Goal: Task Accomplishment & Management: Manage account settings

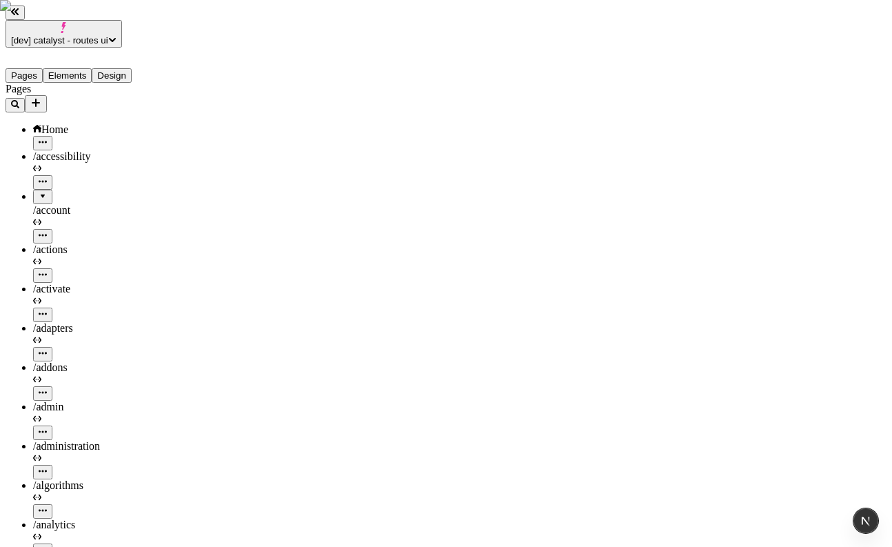
click at [97, 35] on span "[dev] catalyst - routes ui" at bounding box center [59, 40] width 97 height 10
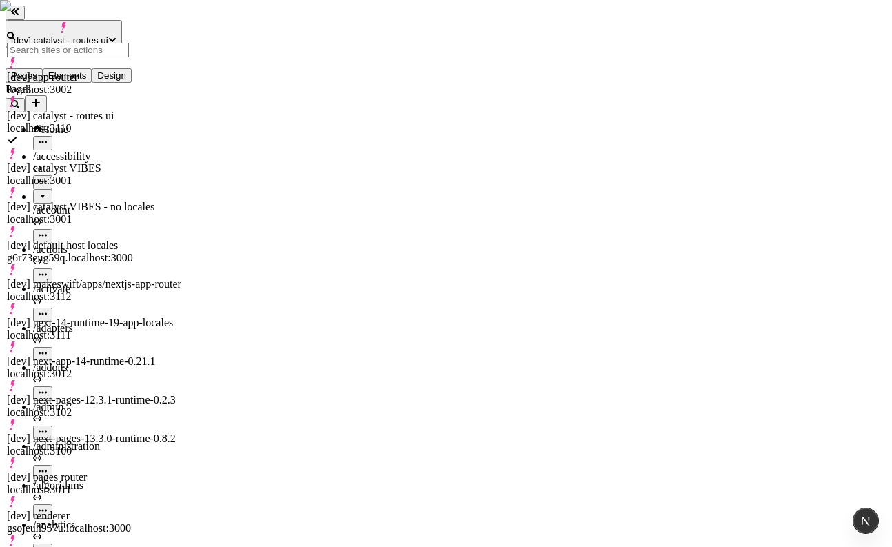
scroll to position [37, 0]
click at [133, 496] on div "[dev] renderer gsojeuh957u.localhost:3000" at bounding box center [95, 515] width 177 height 39
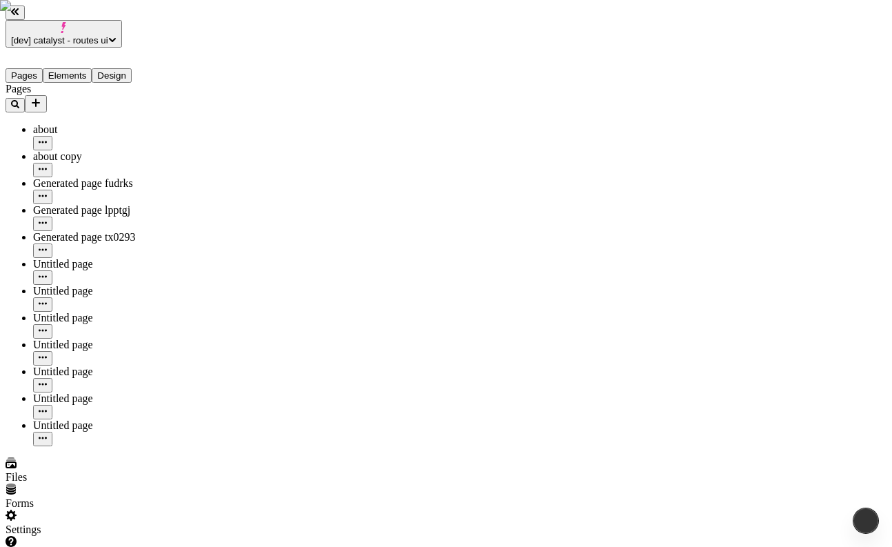
click at [98, 35] on span "[dev] catalyst - routes ui" at bounding box center [59, 40] width 97 height 10
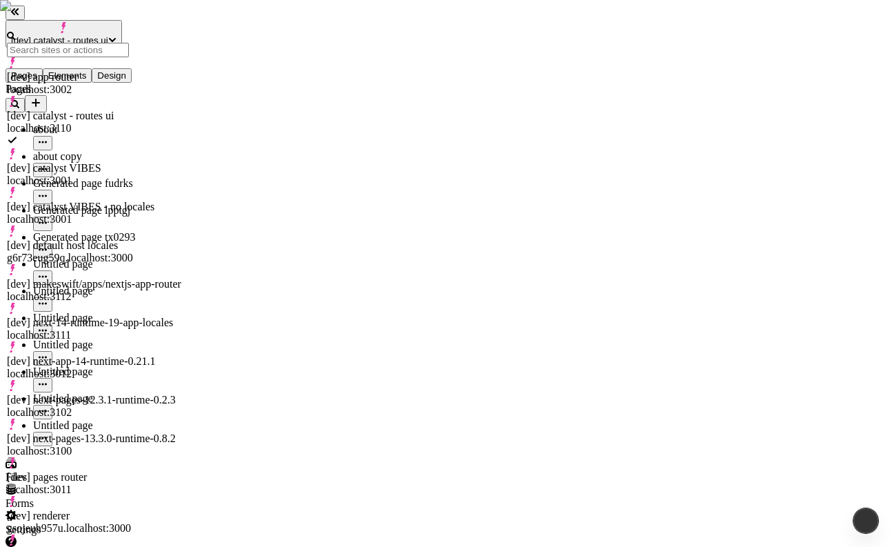
click at [63, 509] on div "[dev] renderer" at bounding box center [95, 515] width 177 height 12
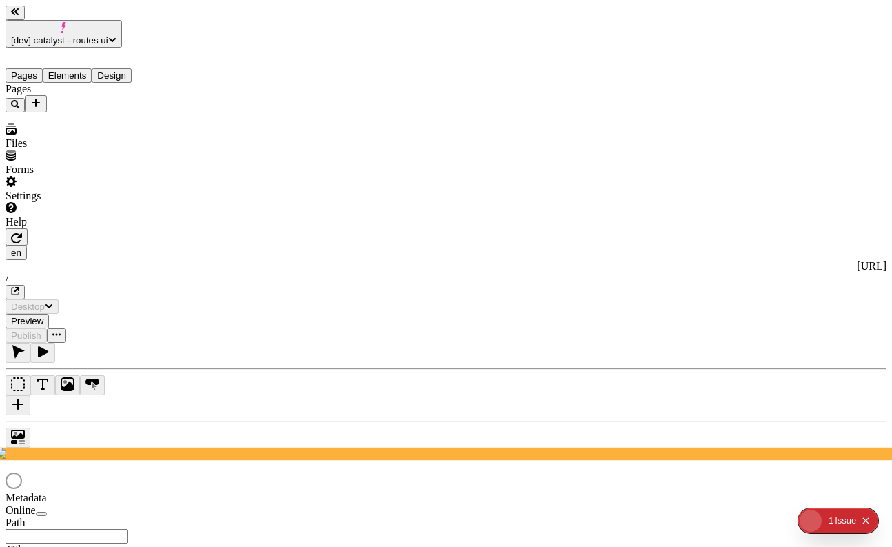
type input "/"
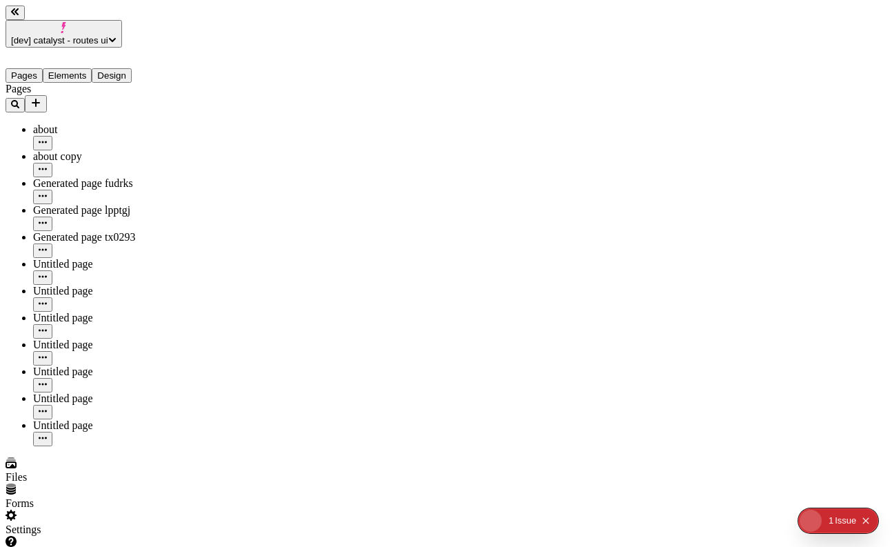
click at [108, 35] on span "[dev] catalyst - routes ui" at bounding box center [59, 40] width 97 height 10
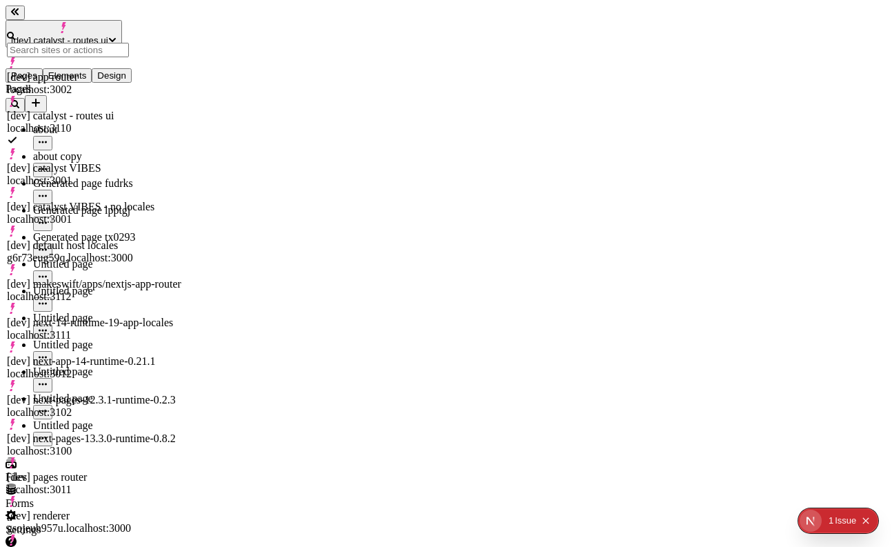
click at [99, 509] on div "[dev] renderer gsojeuh957u.localhost:3000" at bounding box center [95, 521] width 177 height 25
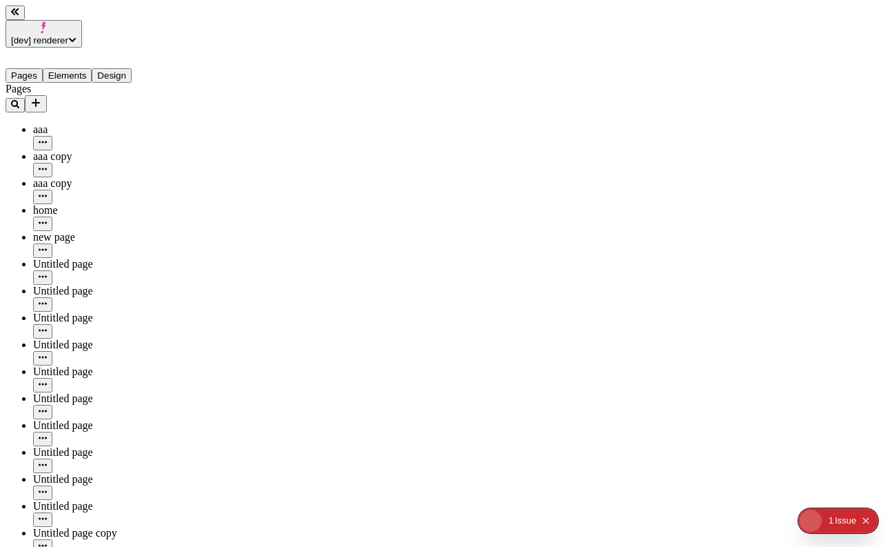
type input "/page-10"
click at [41, 97] on icon "Add new" at bounding box center [35, 102] width 11 height 11
click at [154, 166] on div "Collection" at bounding box center [164, 179] width 46 height 26
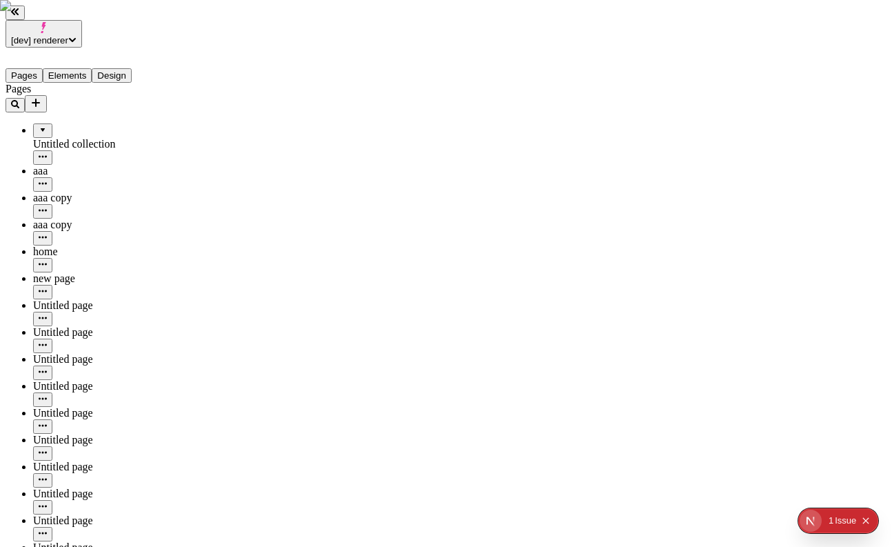
drag, startPoint x: 51, startPoint y: 227, endPoint x: 69, endPoint y: 100, distance: 128.1
click at [39, 125] on div at bounding box center [43, 125] width 8 height 0
click at [74, 179] on icon "button" at bounding box center [70, 183] width 8 height 8
click at [183, 123] on div "Untitled collection" at bounding box center [117, 143] width 168 height 41
click at [106, 138] on div "Untitled collection" at bounding box center [117, 144] width 168 height 12
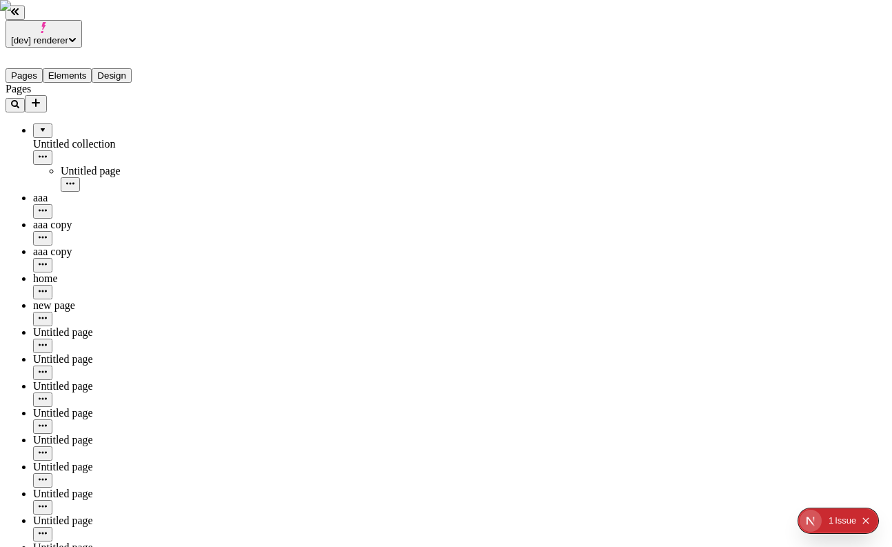
click at [47, 152] on icon "button" at bounding box center [43, 156] width 8 height 8
click at [212, 120] on div "Rename" at bounding box center [201, 110] width 36 height 26
type input "t"
type input "to-delete"
click at [162, 165] on div "Untitled page" at bounding box center [131, 171] width 140 height 12
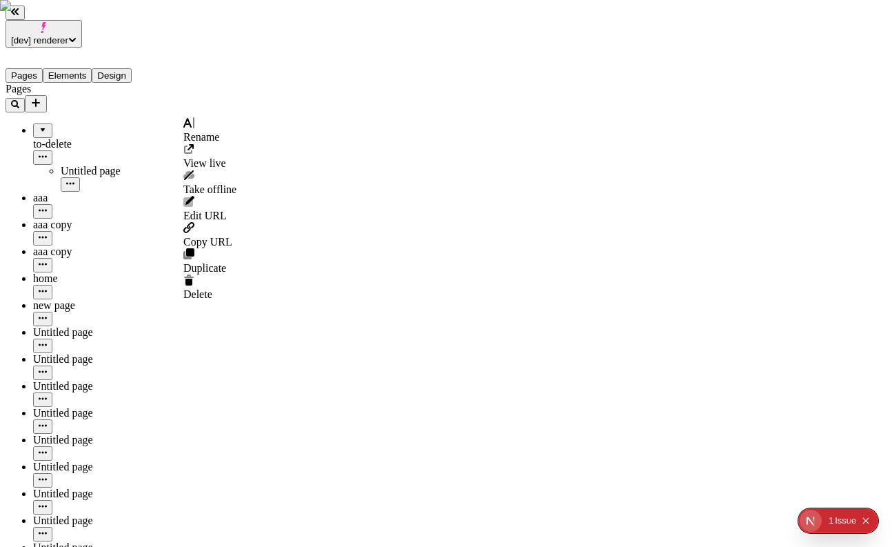
click at [74, 179] on icon "button" at bounding box center [70, 183] width 8 height 8
click at [219, 137] on span "Rename" at bounding box center [201, 137] width 36 height 12
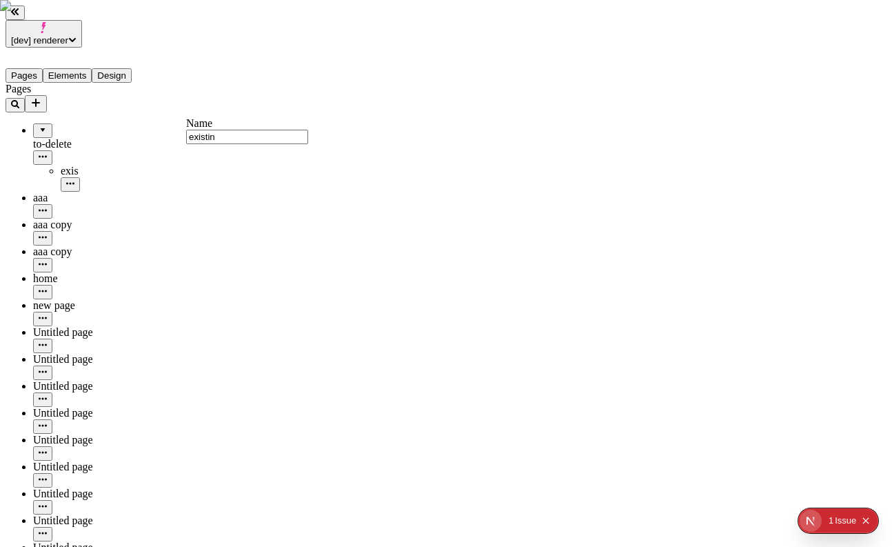
type input "existing"
click at [113, 272] on div "home" at bounding box center [117, 278] width 168 height 12
type input "/"
click at [47, 152] on icon "button" at bounding box center [43, 156] width 8 height 8
click at [192, 132] on icon at bounding box center [188, 130] width 7 height 7
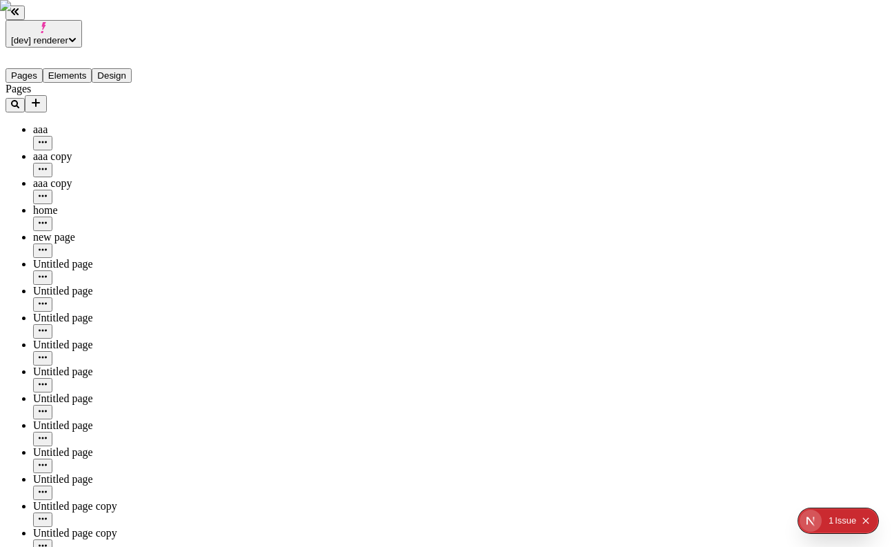
click at [40, 99] on icon "Add new" at bounding box center [36, 103] width 8 height 8
click at [141, 166] on div "Collection" at bounding box center [164, 179] width 46 height 26
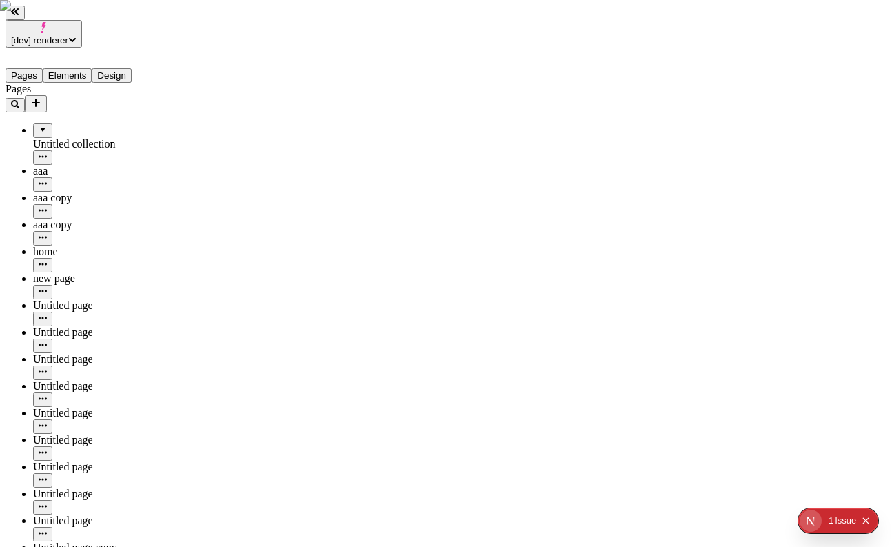
click at [52, 150] on button "button" at bounding box center [42, 157] width 19 height 14
click at [219, 110] on span "Rename" at bounding box center [201, 116] width 36 height 12
type input "d"
type input "to-delete"
click at [66, 138] on div "to-delete" at bounding box center [117, 144] width 168 height 12
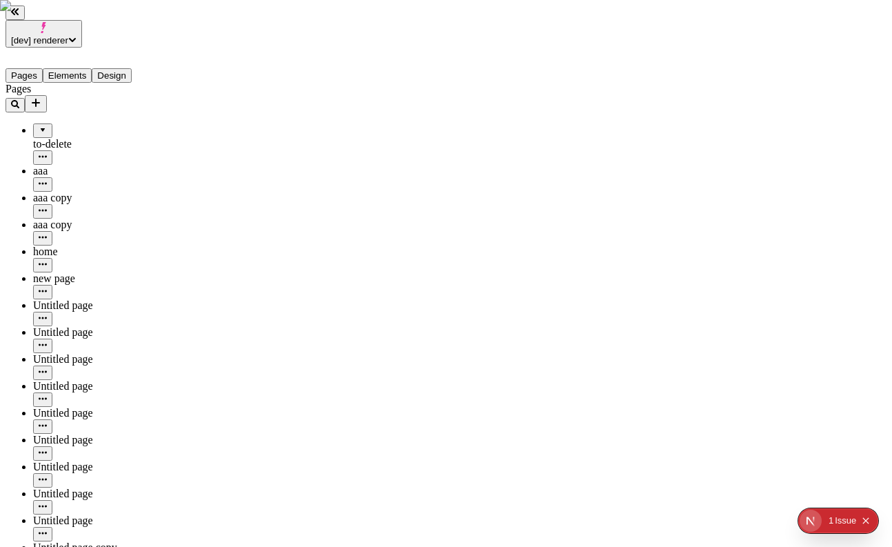
click at [136, 138] on div "to-delete" at bounding box center [117, 144] width 168 height 12
click at [141, 138] on div "to-delete" at bounding box center [117, 144] width 168 height 12
click at [40, 99] on icon "Add new" at bounding box center [36, 103] width 8 height 8
click at [141, 128] on div "Blank page" at bounding box center [164, 147] width 46 height 39
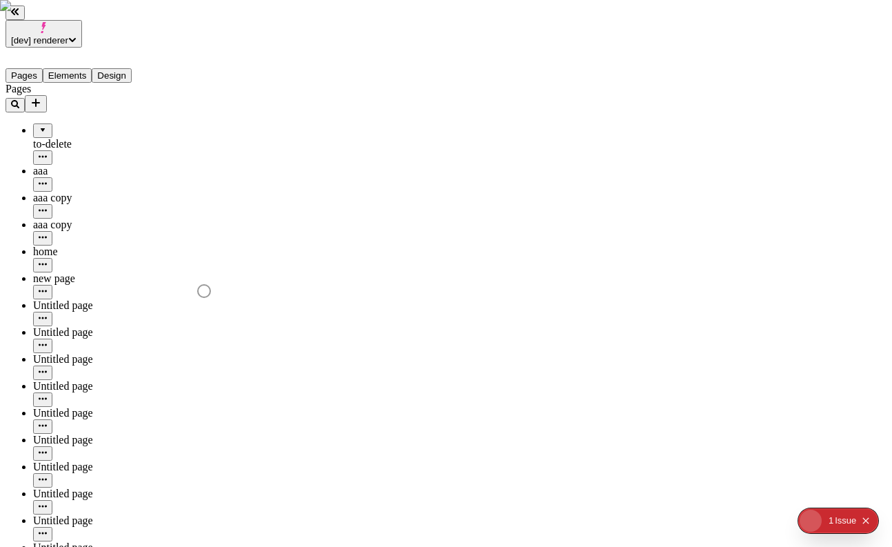
click at [99, 541] on div "Untitled page" at bounding box center [117, 547] width 168 height 12
type input "/page-8"
drag, startPoint x: 77, startPoint y: 413, endPoint x: 114, endPoint y: 97, distance: 318.6
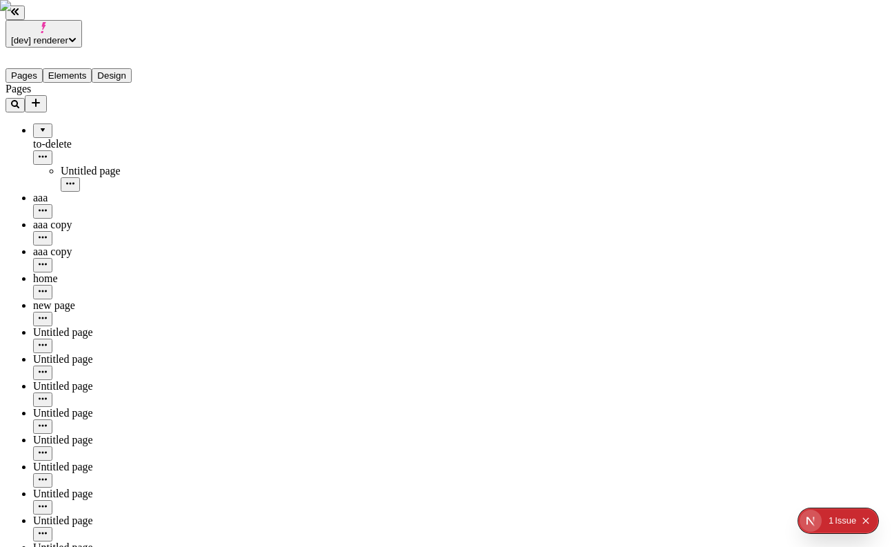
click at [74, 182] on icon "button" at bounding box center [70, 183] width 8 height 2
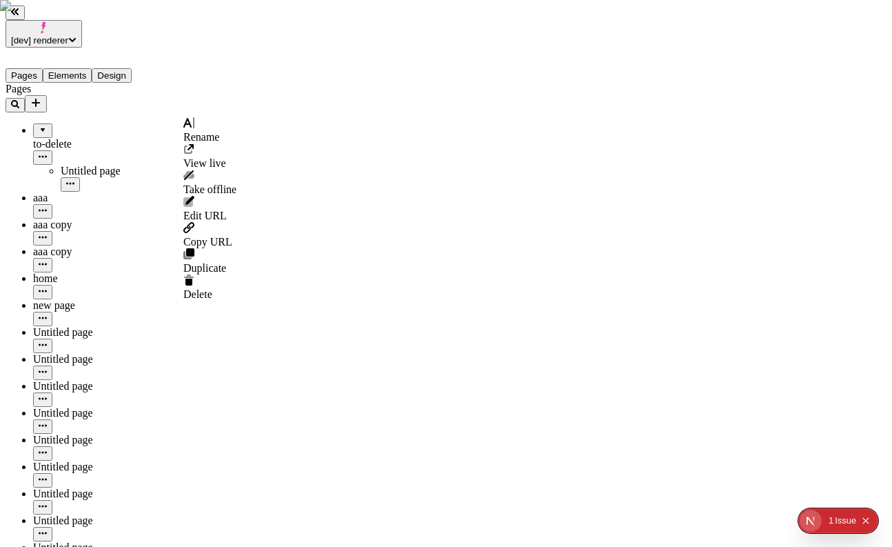
click at [220, 196] on div "Edit URL" at bounding box center [209, 209] width 53 height 26
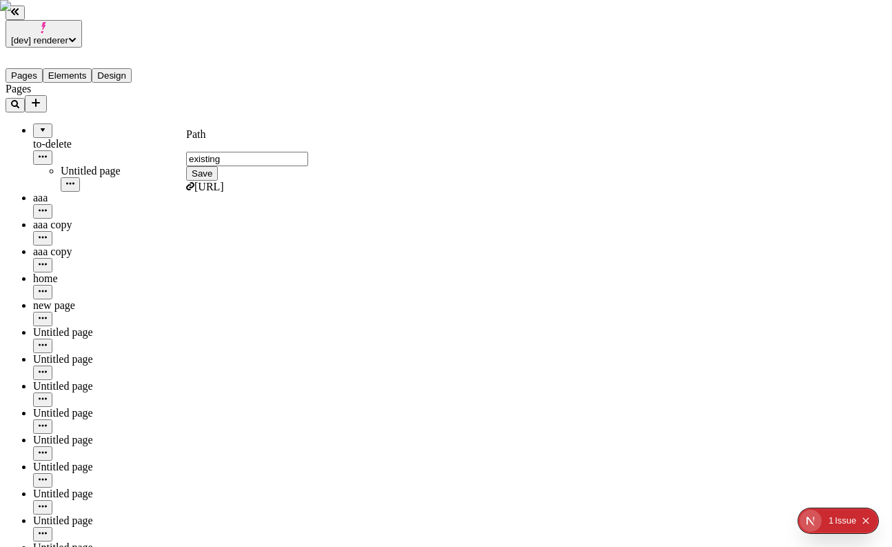
type input "existing"
click at [186, 166] on button "Save" at bounding box center [202, 173] width 32 height 14
type input "/existing"
click at [74, 179] on icon "button" at bounding box center [70, 183] width 8 height 8
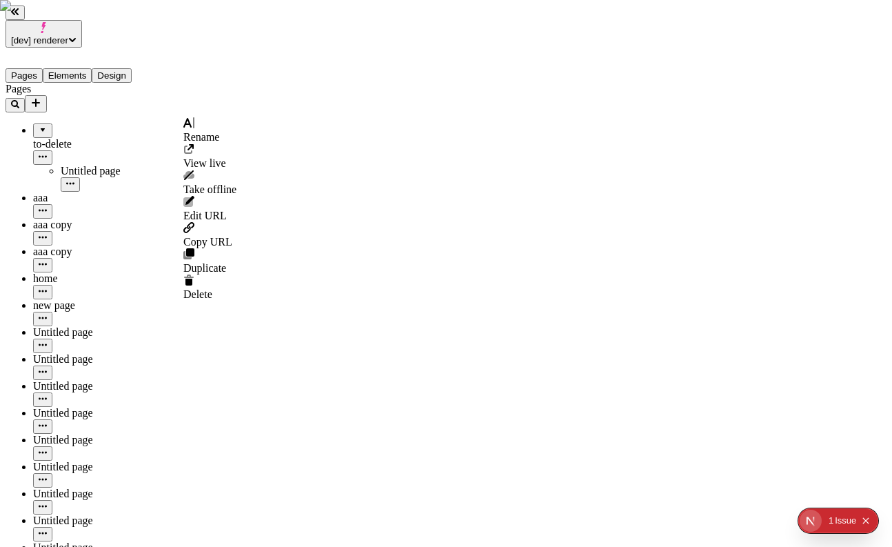
click at [219, 138] on span "Rename" at bounding box center [201, 137] width 36 height 12
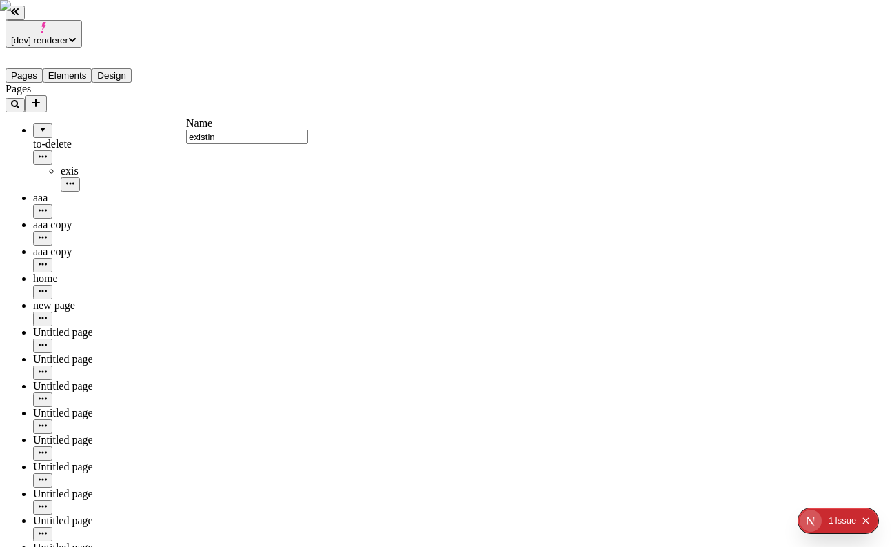
type input "existing"
click at [114, 138] on div "to-delete" at bounding box center [117, 144] width 168 height 12
click at [118, 138] on div "to-delete" at bounding box center [117, 144] width 168 height 12
click at [47, 152] on icon "button" at bounding box center [43, 156] width 8 height 8
click at [194, 126] on icon at bounding box center [189, 124] width 10 height 3
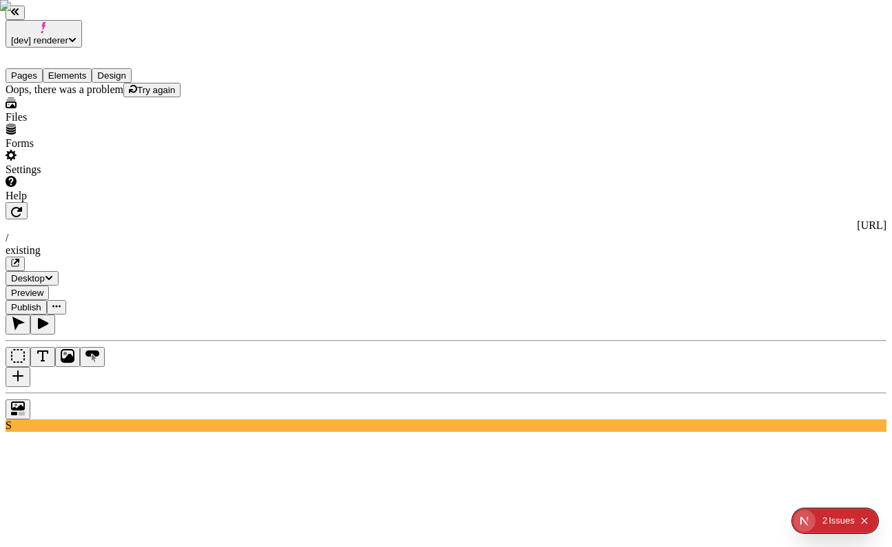
click at [137, 95] on span "Try again" at bounding box center [156, 90] width 38 height 10
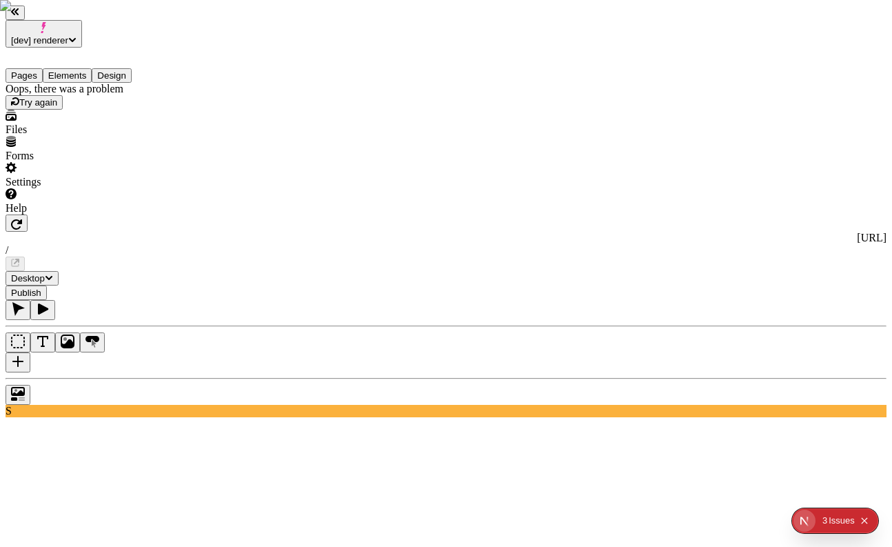
click at [57, 108] on span "Try again" at bounding box center [38, 102] width 38 height 10
click at [63, 110] on button "Try again" at bounding box center [34, 102] width 57 height 14
click at [57, 108] on span "Try again" at bounding box center [38, 102] width 38 height 10
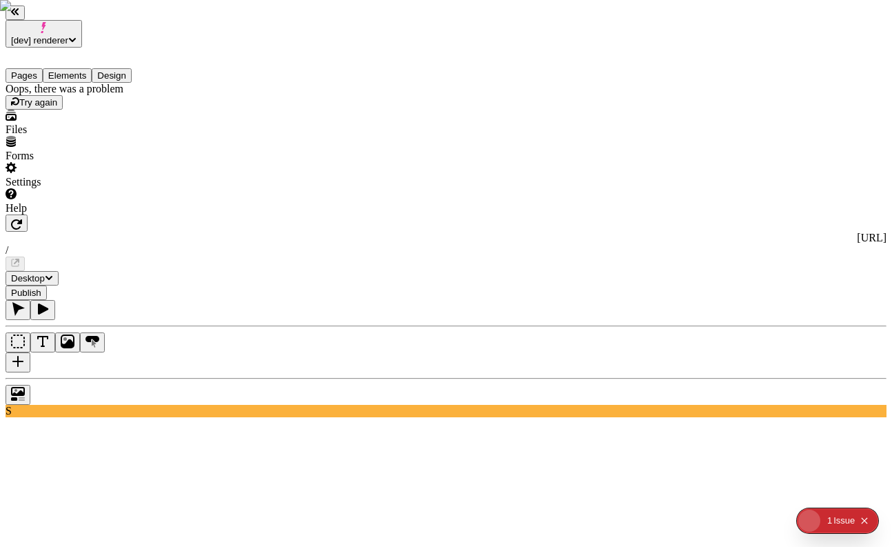
click at [57, 108] on span "Try again" at bounding box center [38, 102] width 38 height 10
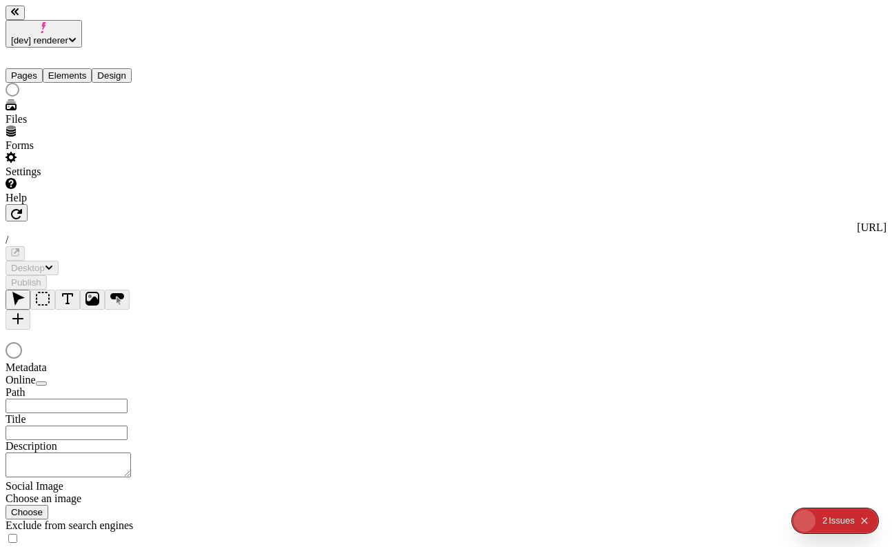
type input "/existing"
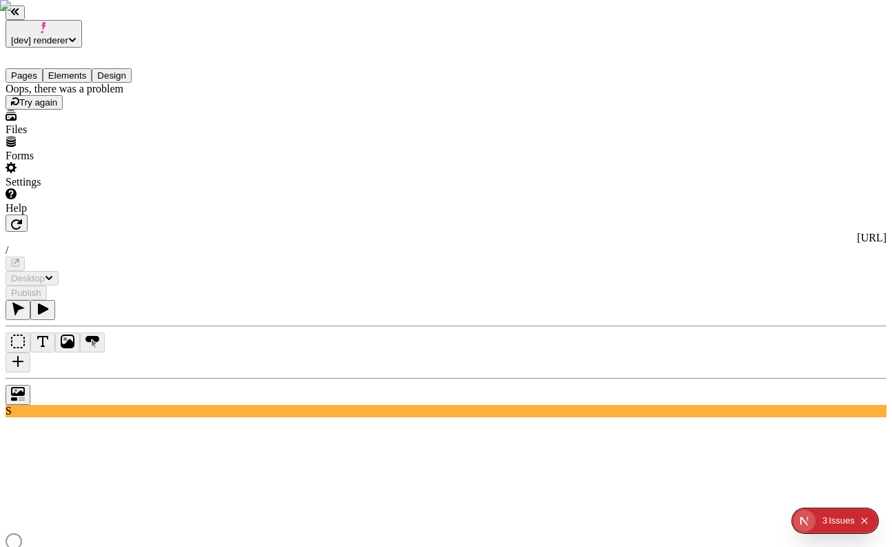
click at [63, 110] on button "Try again" at bounding box center [34, 102] width 57 height 14
click at [57, 108] on span "Try again" at bounding box center [38, 102] width 38 height 10
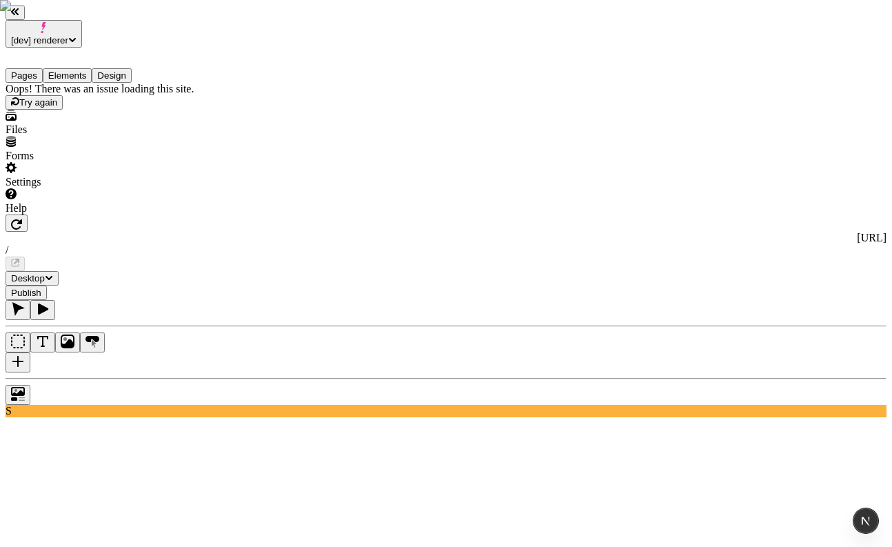
click at [95, 214] on div at bounding box center [107, 214] width 203 height 0
click at [92, 108] on span "Try again" at bounding box center [111, 102] width 38 height 10
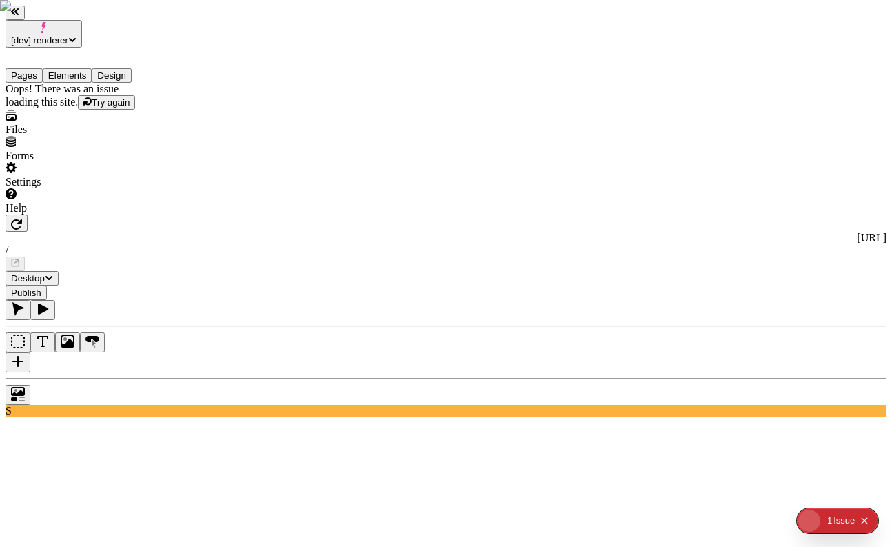
click at [92, 108] on span "Try again" at bounding box center [111, 102] width 38 height 10
click at [82, 110] on button "Try again" at bounding box center [106, 102] width 57 height 14
click at [92, 108] on span "Try again" at bounding box center [111, 102] width 38 height 10
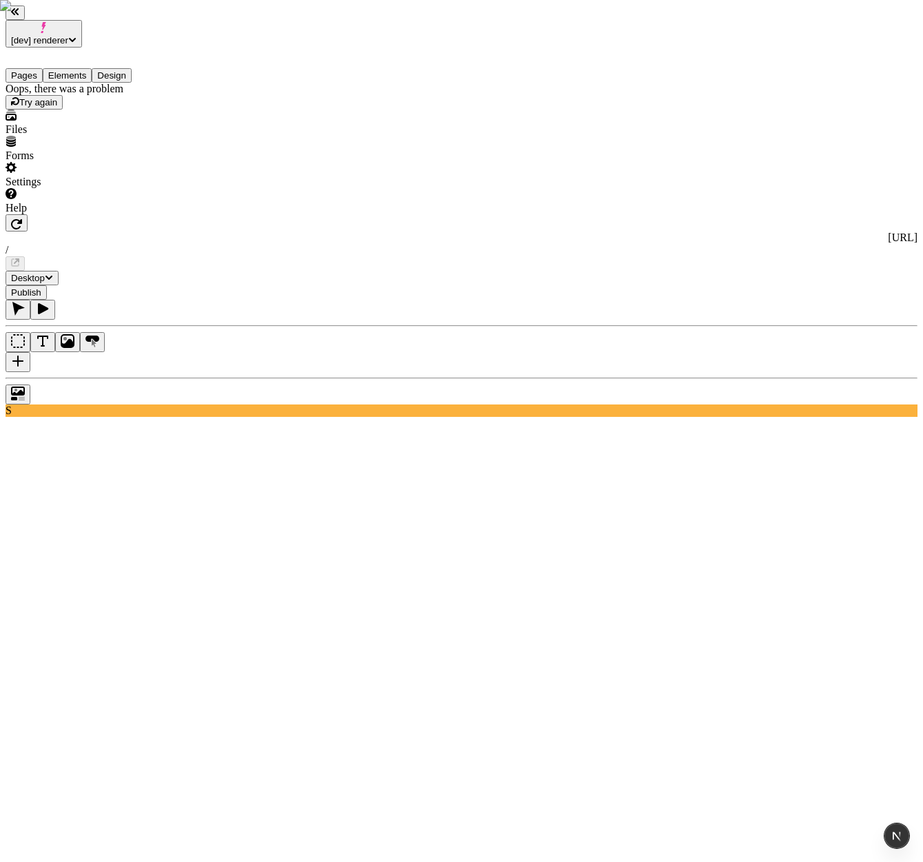
click at [57, 108] on span "Try again" at bounding box center [38, 102] width 38 height 10
click at [163, 214] on div at bounding box center [88, 214] width 164 height 0
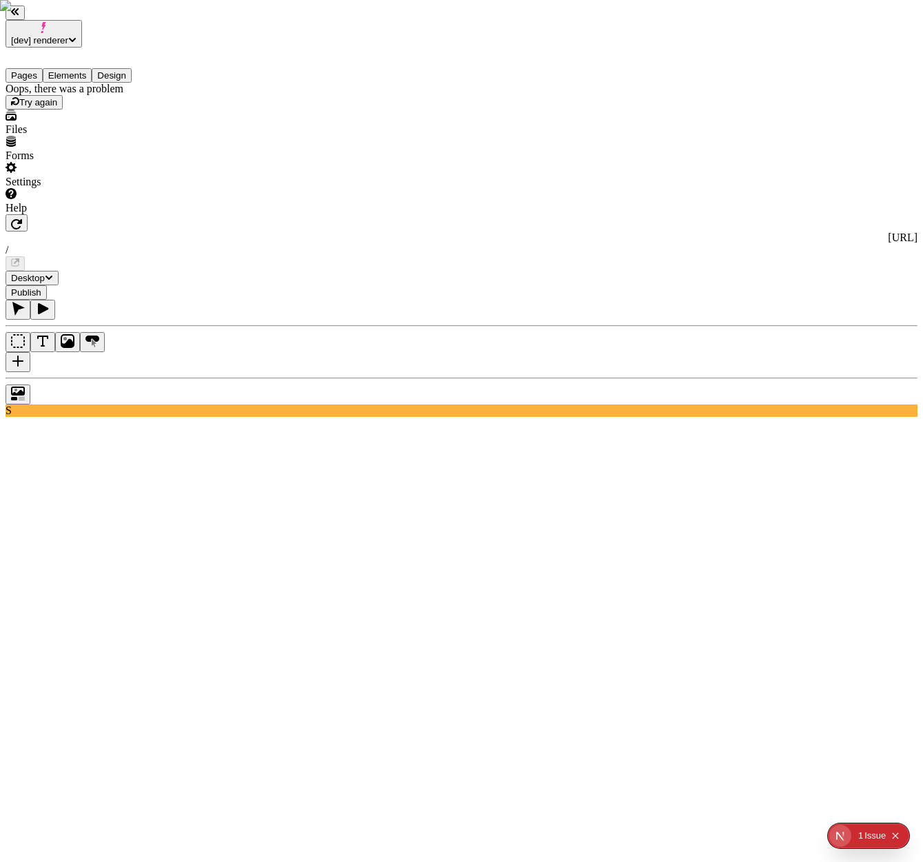
click at [112, 110] on div "Oops, there was a problem Try again" at bounding box center [88, 96] width 164 height 27
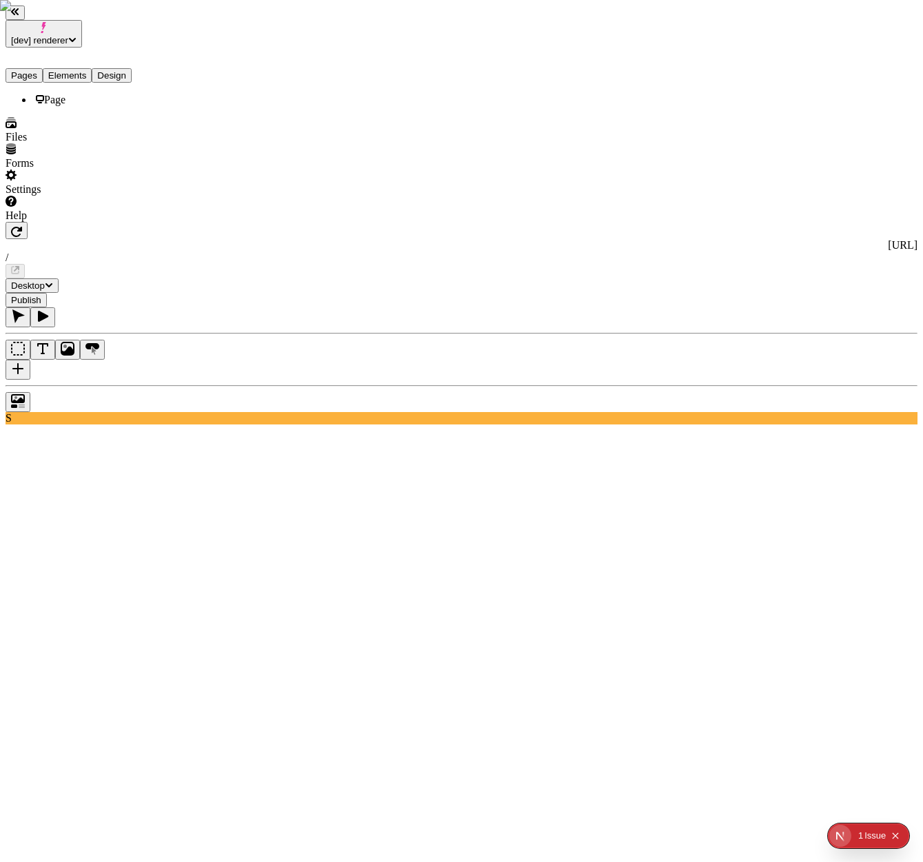
click at [87, 68] on button "Elements" at bounding box center [68, 75] width 50 height 14
click at [43, 68] on button "Pages" at bounding box center [24, 75] width 37 height 14
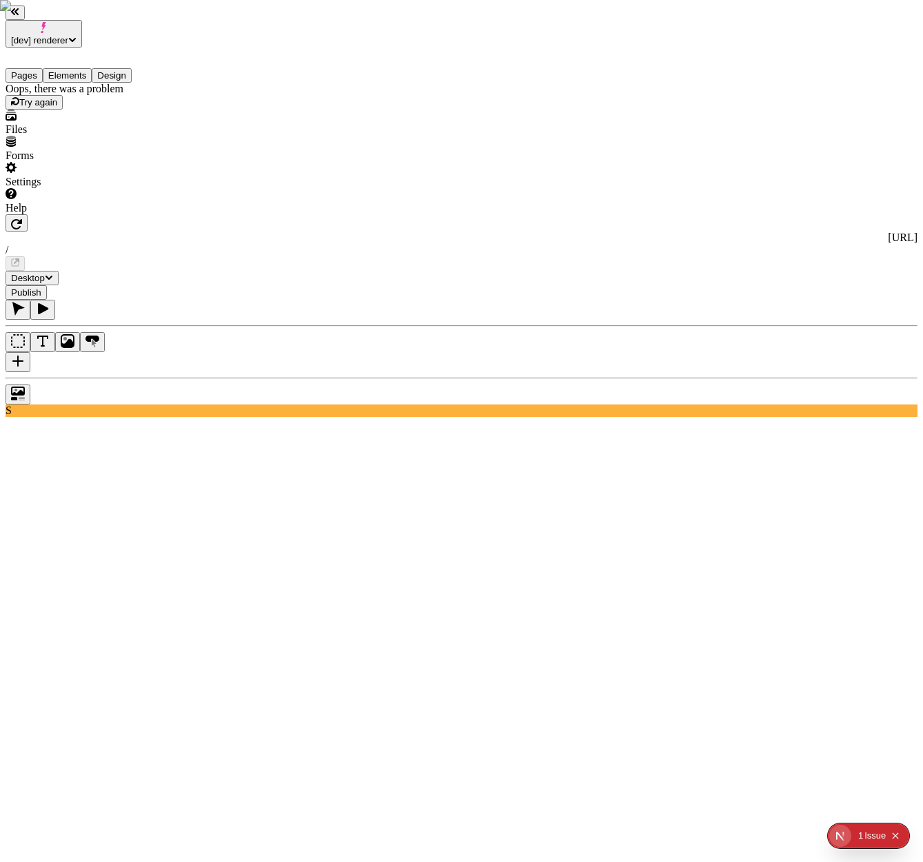
click at [78, 68] on button "Elements" at bounding box center [68, 75] width 50 height 14
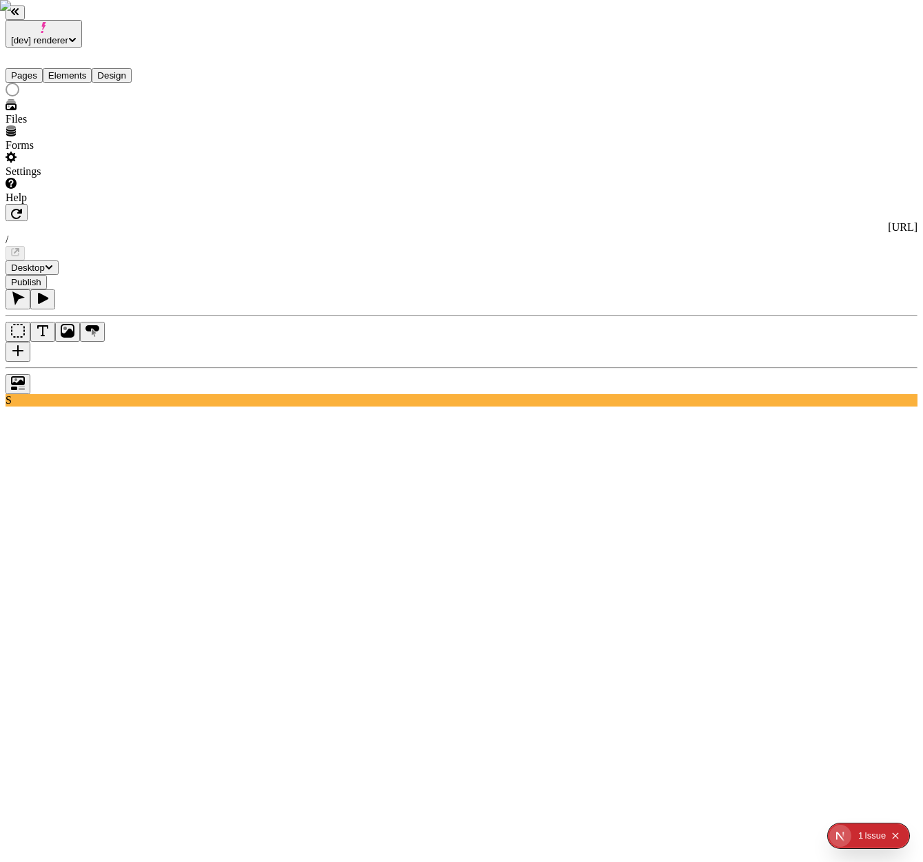
click at [43, 68] on button "Pages" at bounding box center [24, 75] width 37 height 14
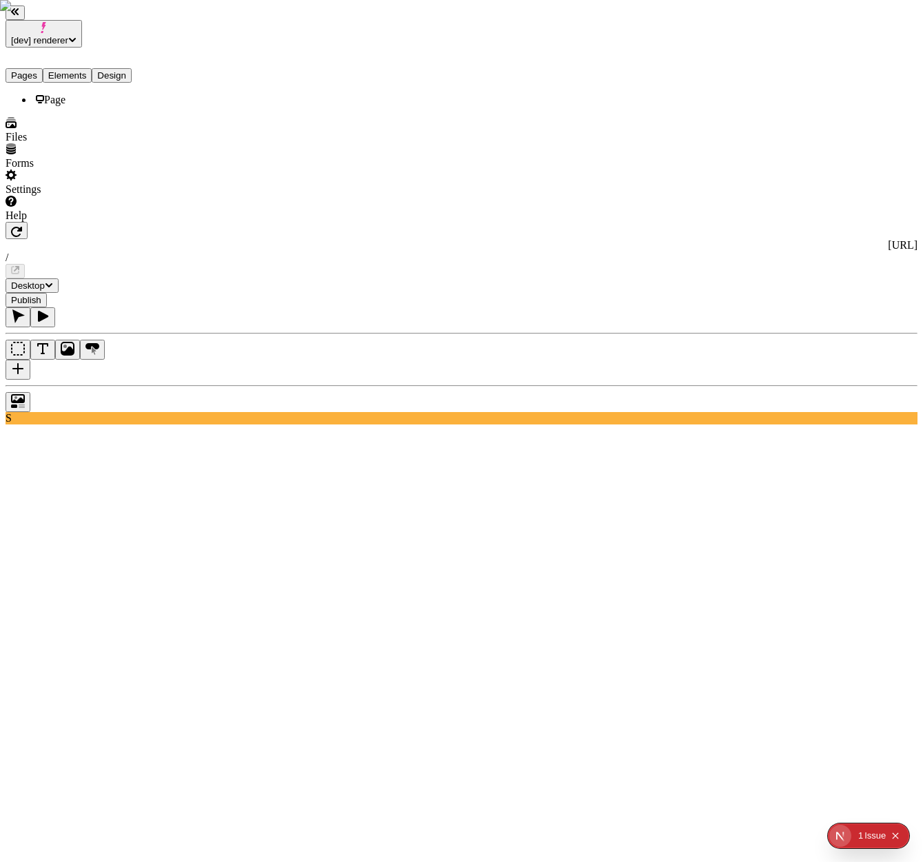
click at [83, 68] on button "Elements" at bounding box center [68, 75] width 50 height 14
click at [38, 68] on button "Pages" at bounding box center [24, 75] width 37 height 14
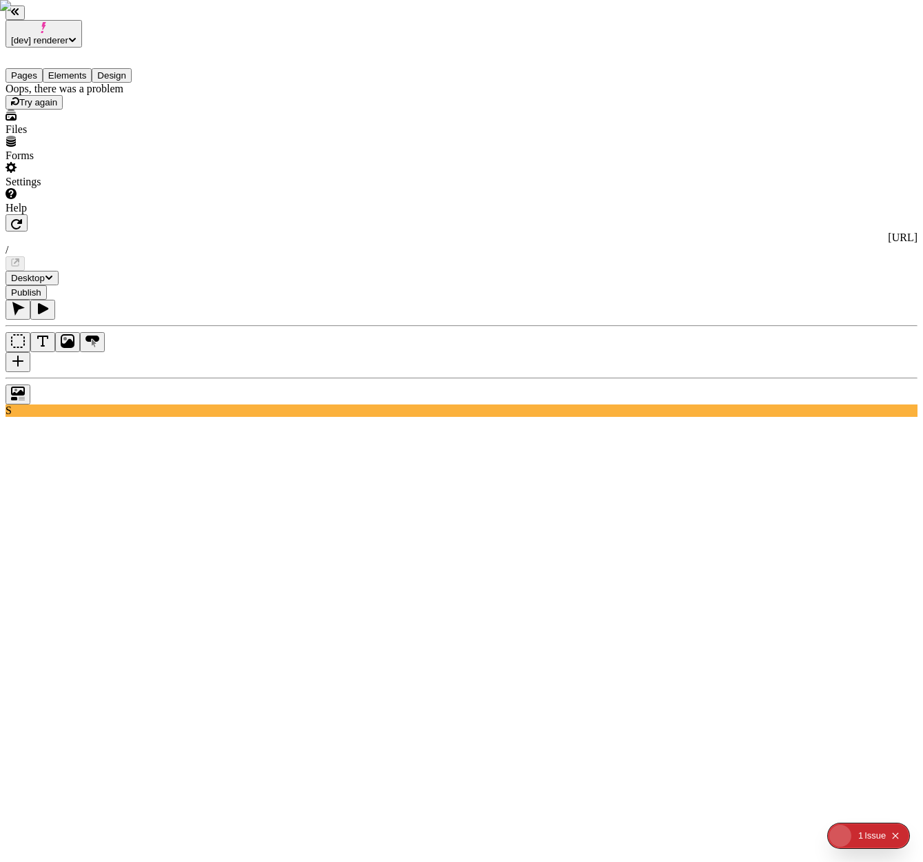
click at [61, 68] on button "Elements" at bounding box center [68, 75] width 50 height 14
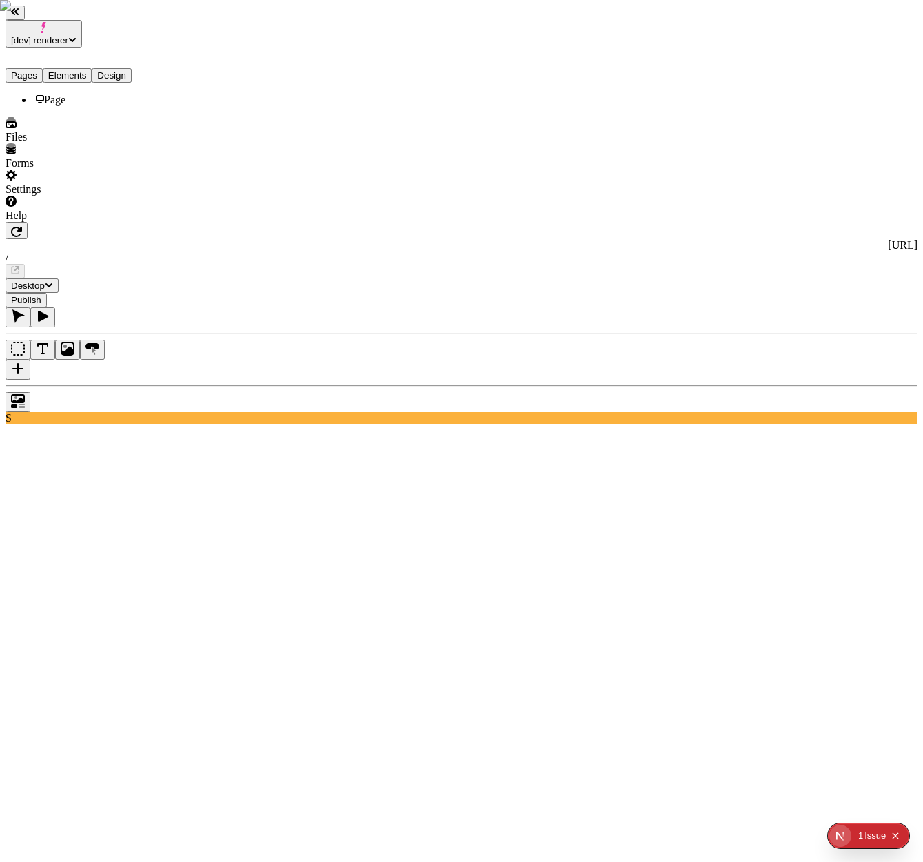
click at [43, 68] on button "Pages" at bounding box center [24, 75] width 37 height 14
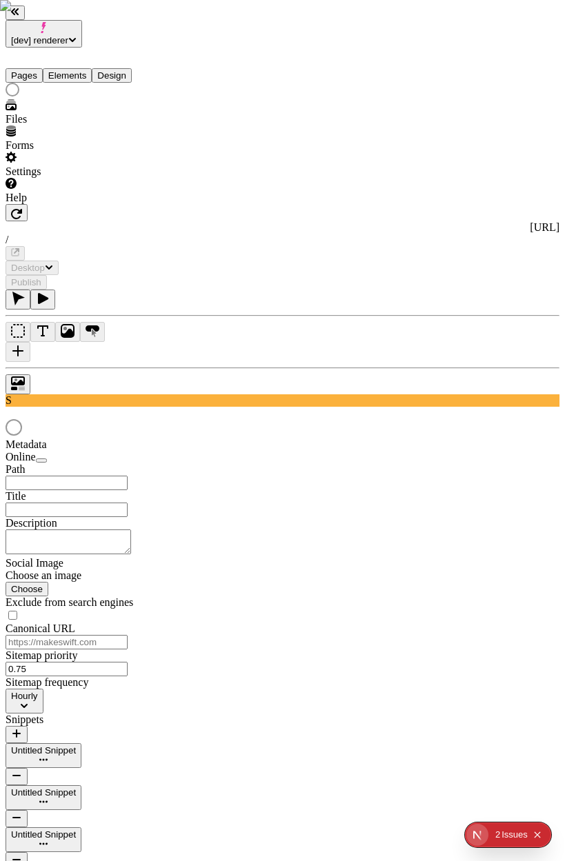
type input "/existing"
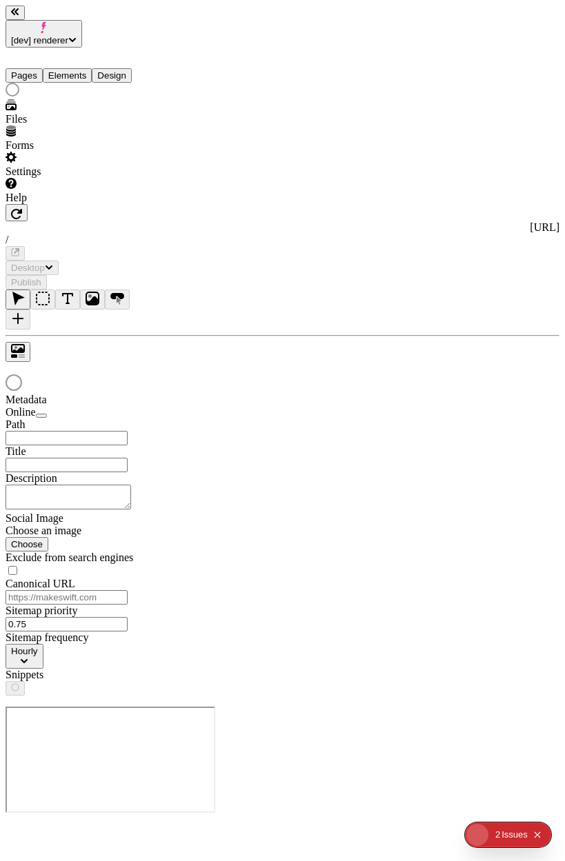
type input "/existing"
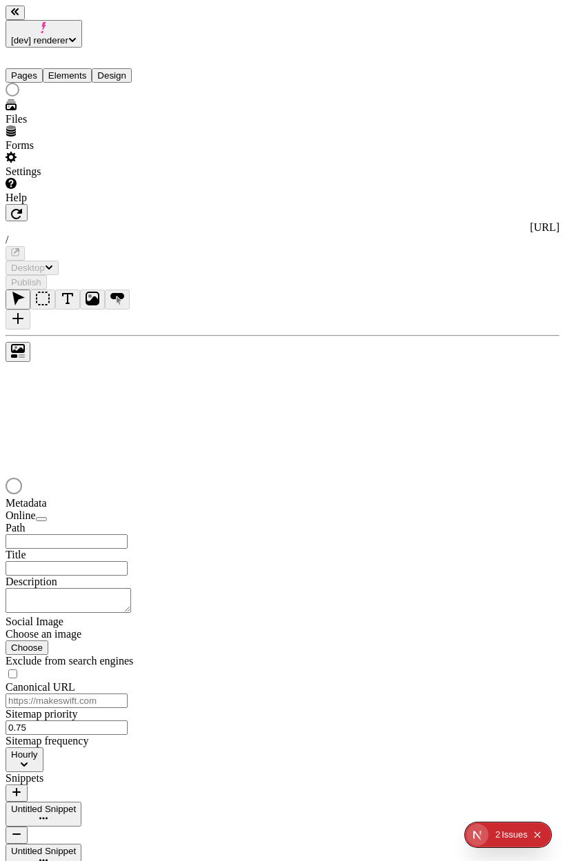
type input "/existing"
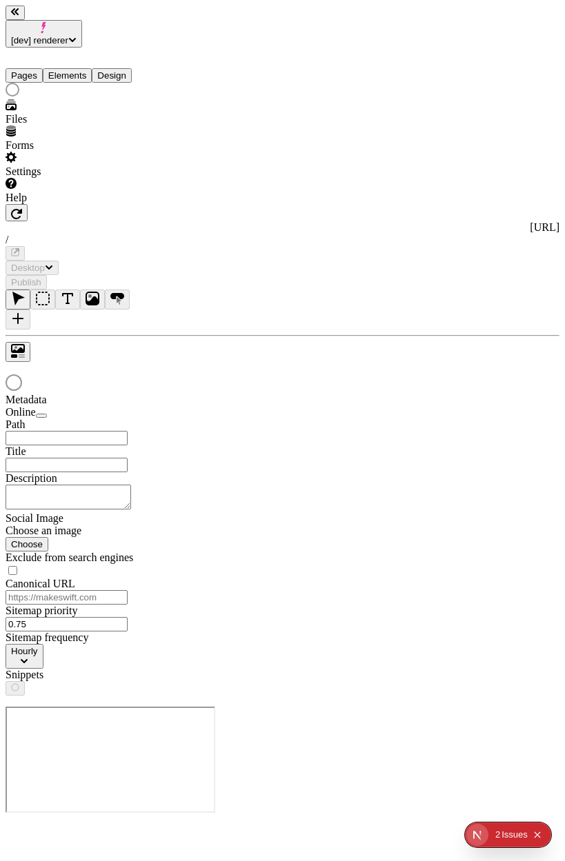
type input "/existing"
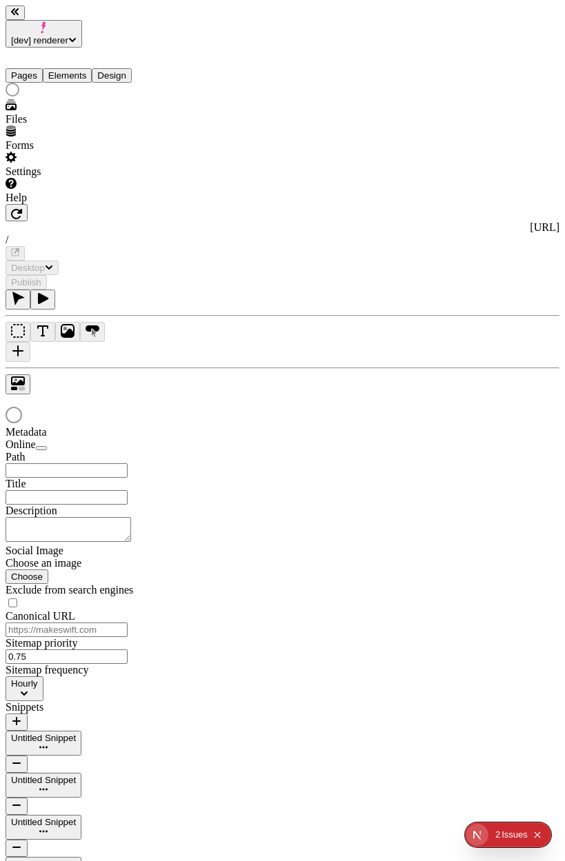
type input "/existing"
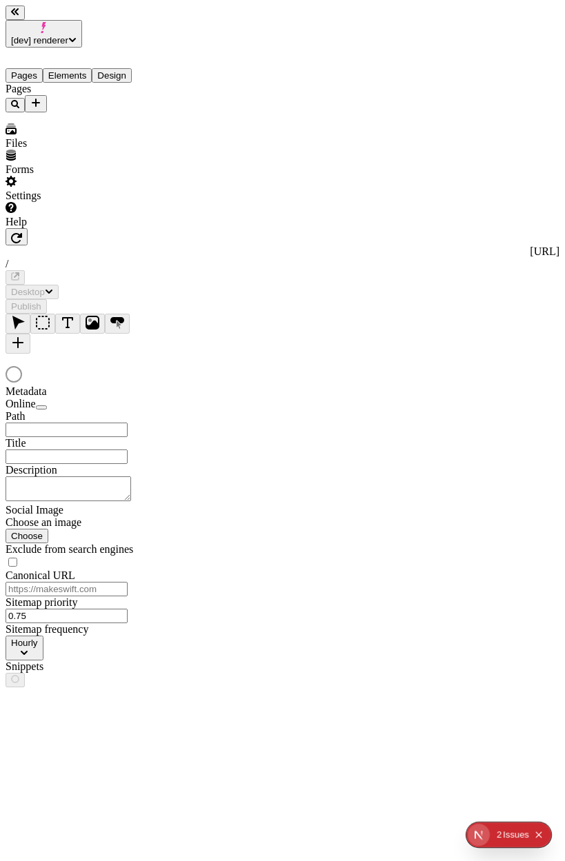
type input "/existing"
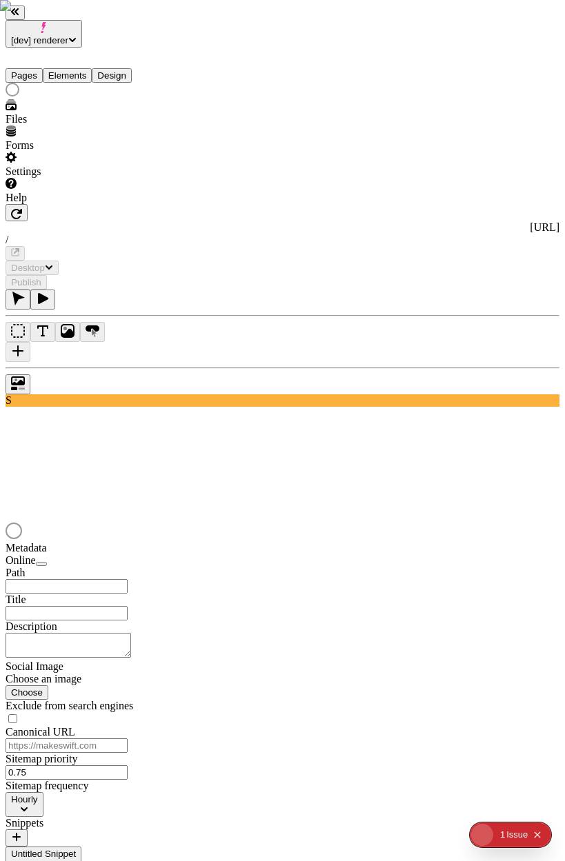
type input "/existing"
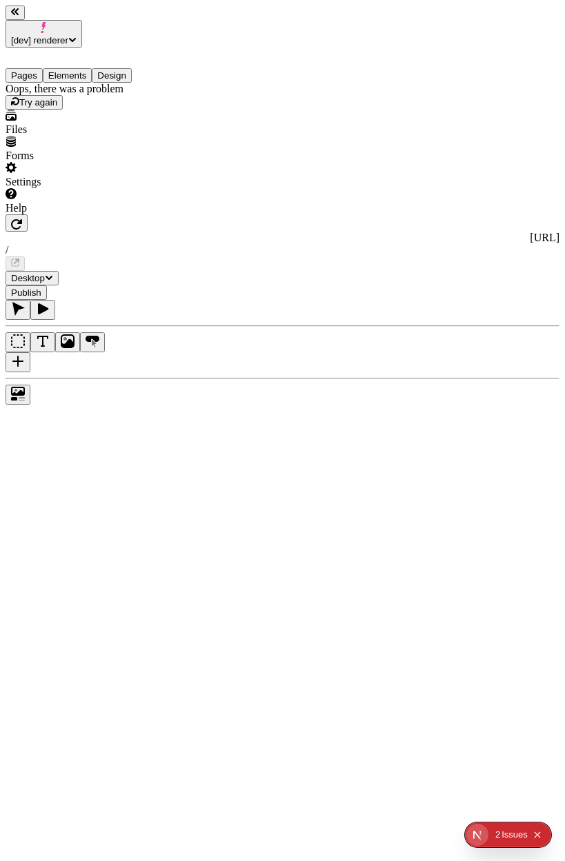
click at [57, 108] on span "Try again" at bounding box center [38, 102] width 38 height 10
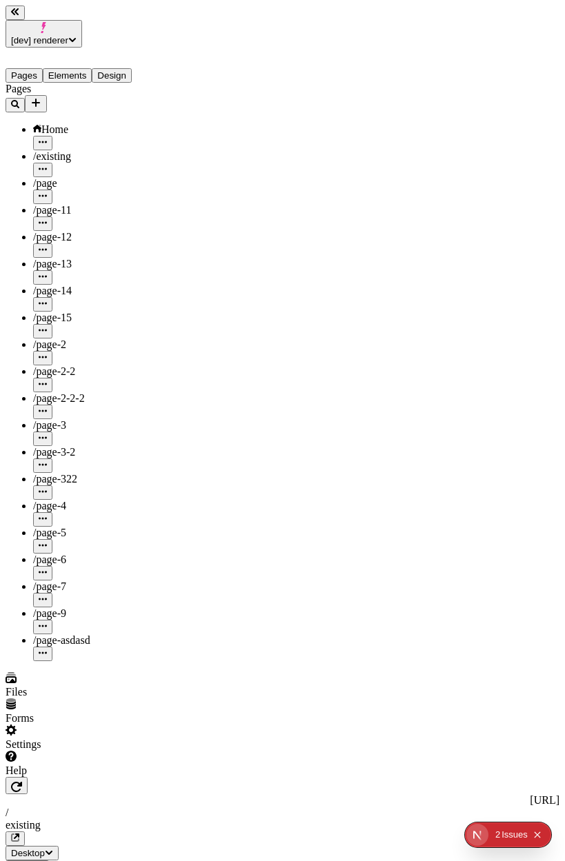
click at [33, 150] on div "/existing" at bounding box center [102, 156] width 138 height 12
click at [47, 165] on icon "button" at bounding box center [43, 169] width 8 height 8
click at [125, 661] on div "Pages Home /existing /page /page-11 /page-12 /page-13 /page-14 /page-15 /page-2…" at bounding box center [88, 372] width 165 height 578
click at [47, 751] on div "Settings" at bounding box center [88, 744] width 165 height 12
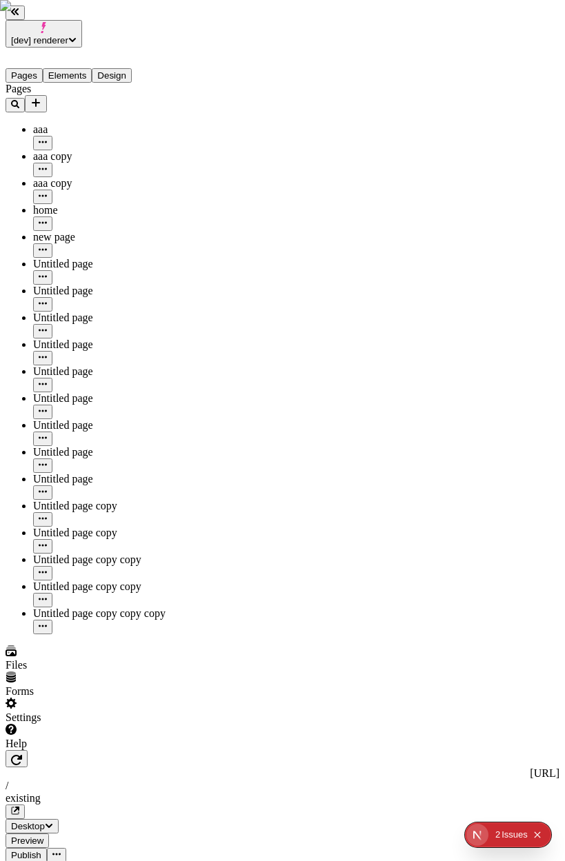
click at [63, 724] on div "Settings" at bounding box center [88, 711] width 165 height 26
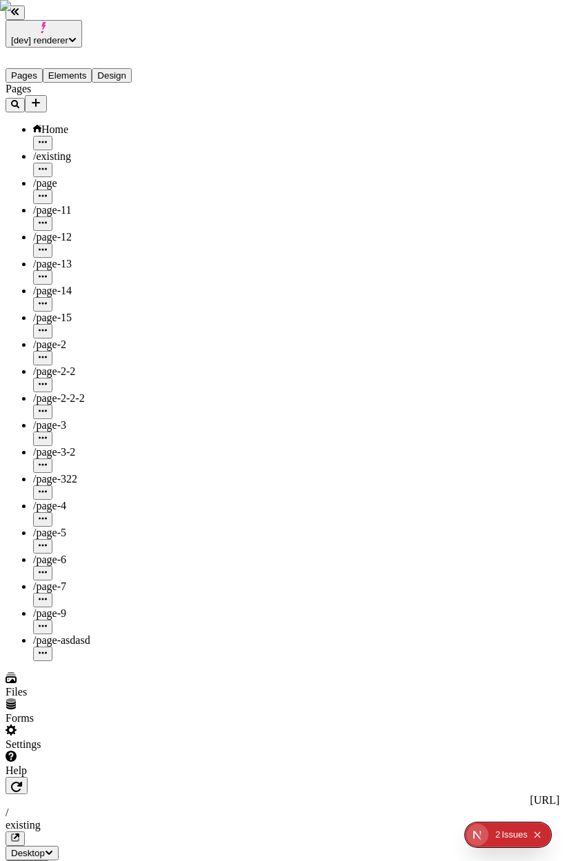
click at [134, 163] on div at bounding box center [102, 170] width 138 height 14
click at [47, 165] on icon "button" at bounding box center [43, 169] width 8 height 8
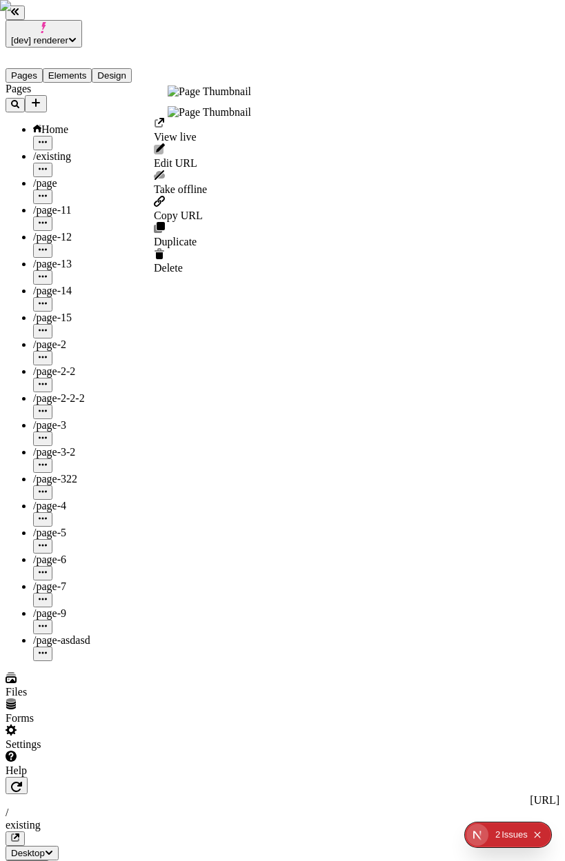
click at [102, 150] on div "/existing" at bounding box center [102, 156] width 138 height 12
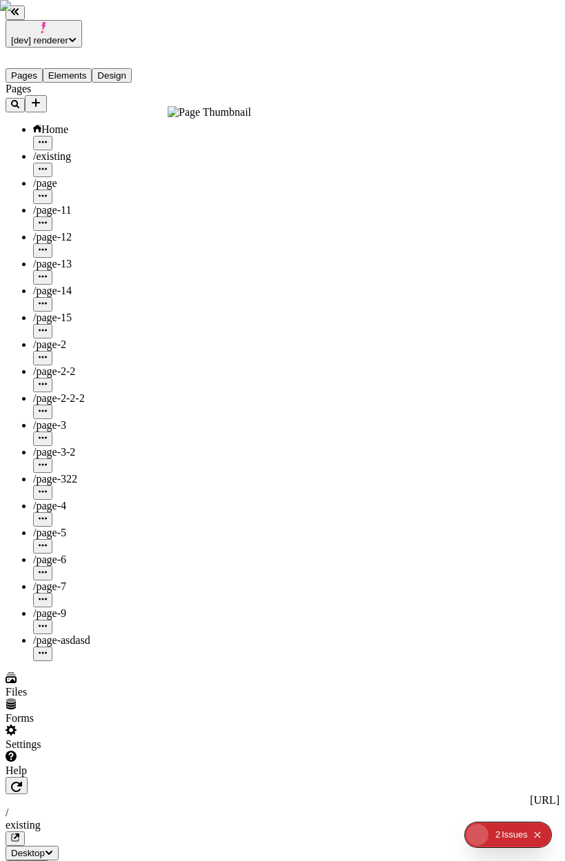
click at [69, 177] on div "/page" at bounding box center [102, 183] width 138 height 12
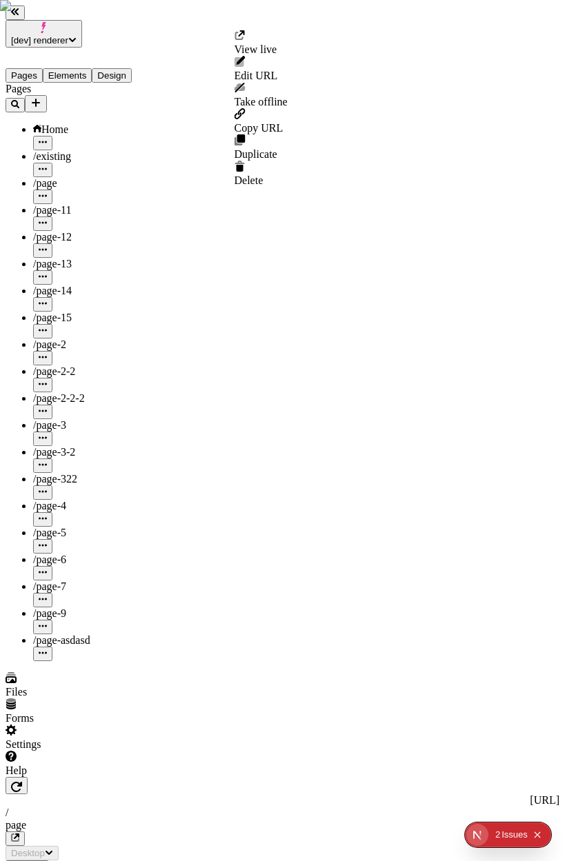
type input "/page"
click at [47, 192] on icon "button" at bounding box center [43, 196] width 8 height 8
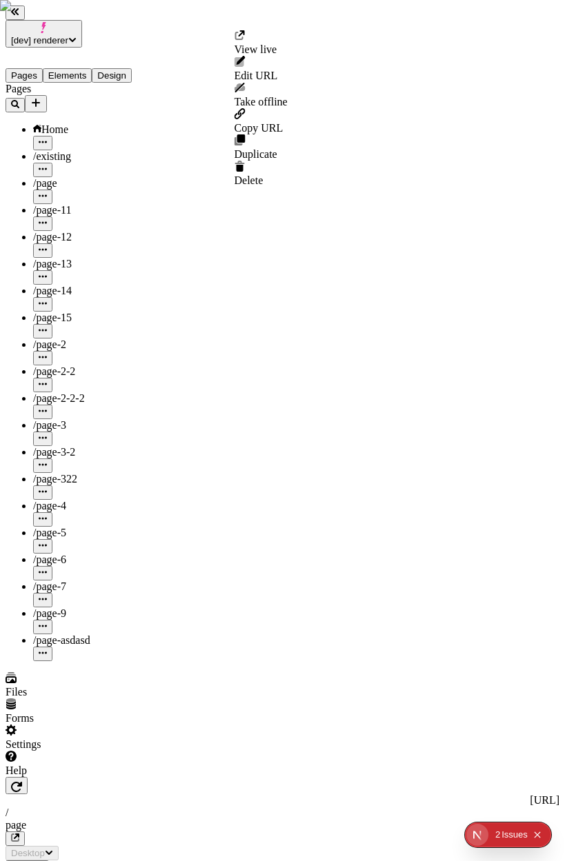
click at [287, 38] on div "View live" at bounding box center [260, 43] width 53 height 26
